Goal: Information Seeking & Learning: Learn about a topic

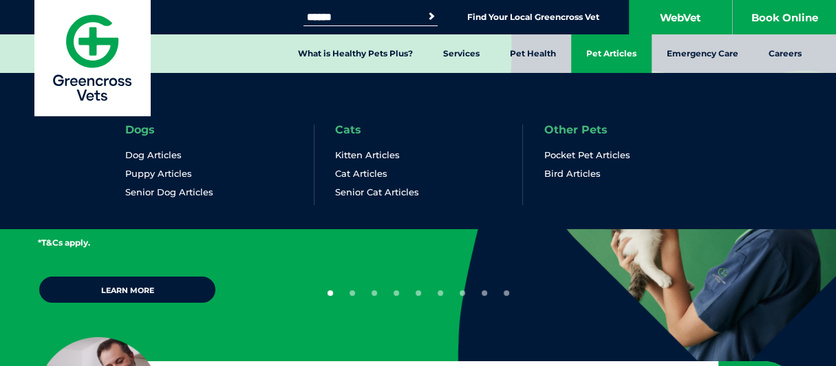
click at [622, 51] on link "Pet Articles" at bounding box center [611, 53] width 80 height 39
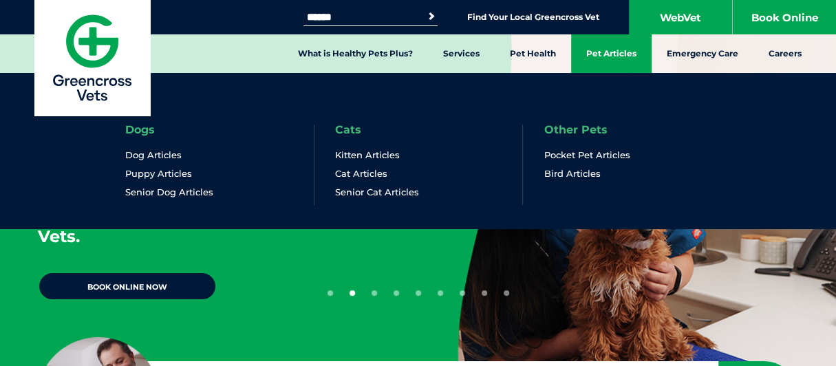
click at [600, 52] on link "Pet Articles" at bounding box center [611, 53] width 80 height 39
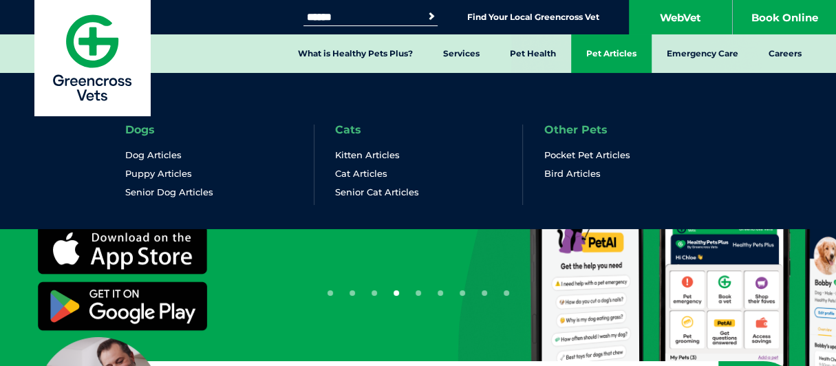
click at [614, 58] on link "Pet Articles" at bounding box center [611, 53] width 80 height 39
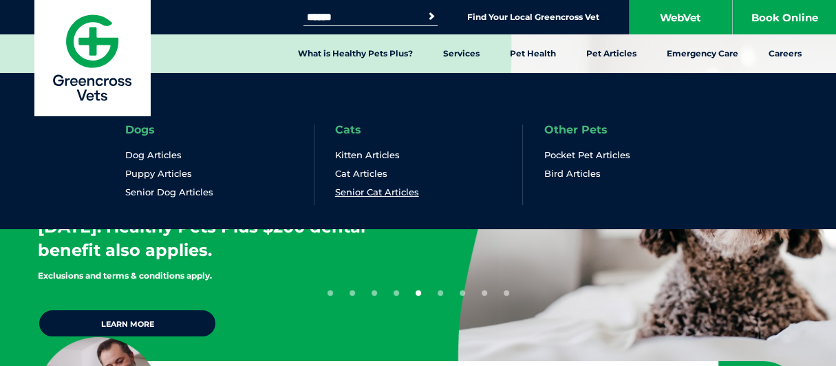
click at [385, 190] on link "Senior Cat Articles" at bounding box center [377, 192] width 84 height 12
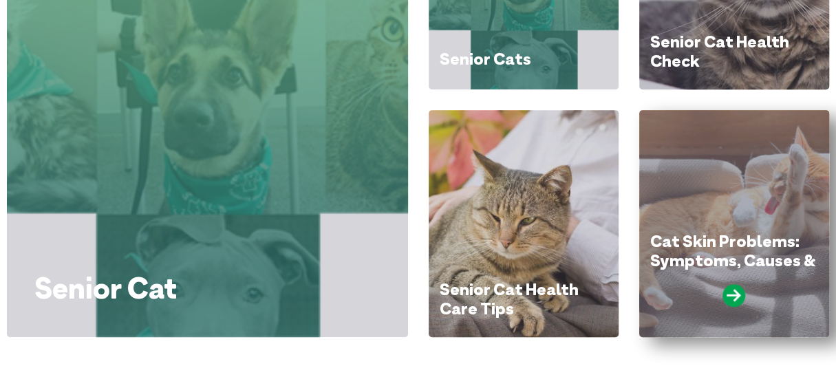
scroll to position [229, 0]
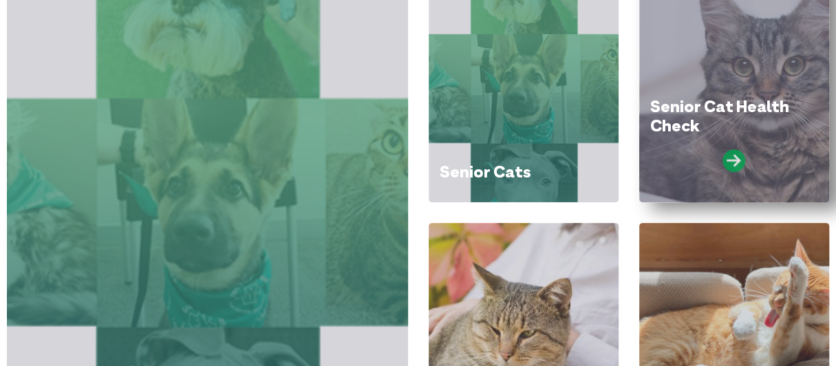
click at [736, 157] on icon at bounding box center [733, 160] width 23 height 23
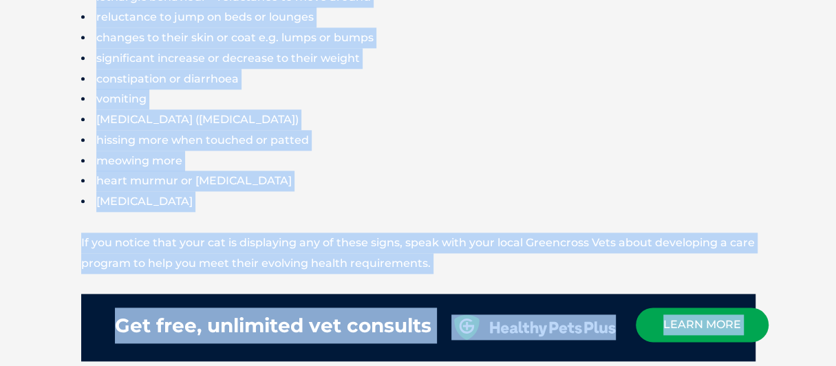
scroll to position [994, 0]
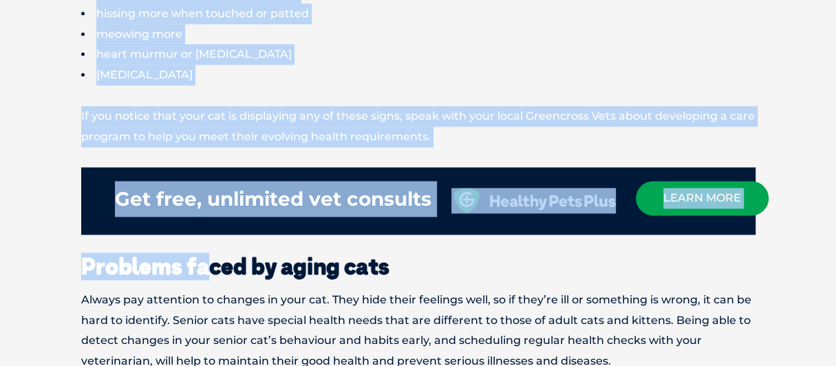
drag, startPoint x: 87, startPoint y: 107, endPoint x: 285, endPoint y: 81, distance: 199.7
copy div "Signs that your cat is aging excessive thirst or urination significant increase…"
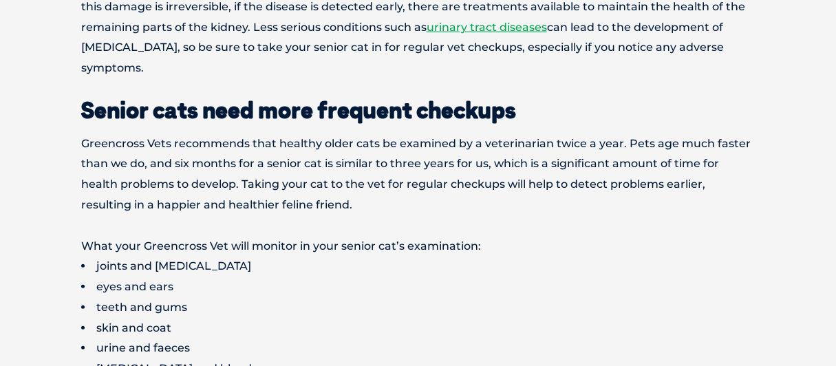
scroll to position [1911, 0]
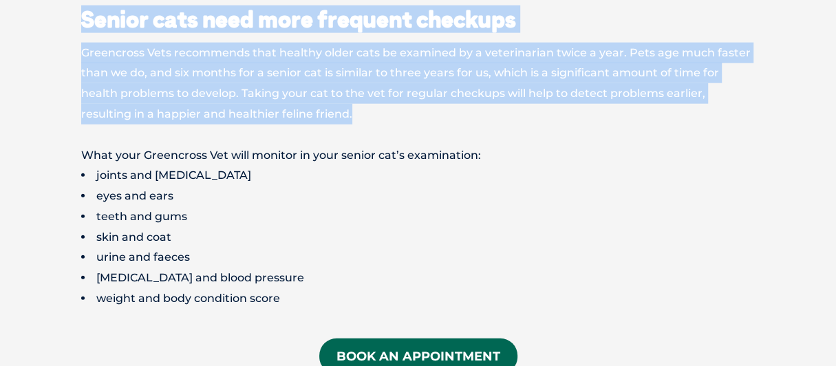
drag, startPoint x: 83, startPoint y: 21, endPoint x: 321, endPoint y: 116, distance: 256.8
copy div "Senior cats need more frequent checkups Greencross Vets recommends that healthy…"
